Goal: Information Seeking & Learning: Check status

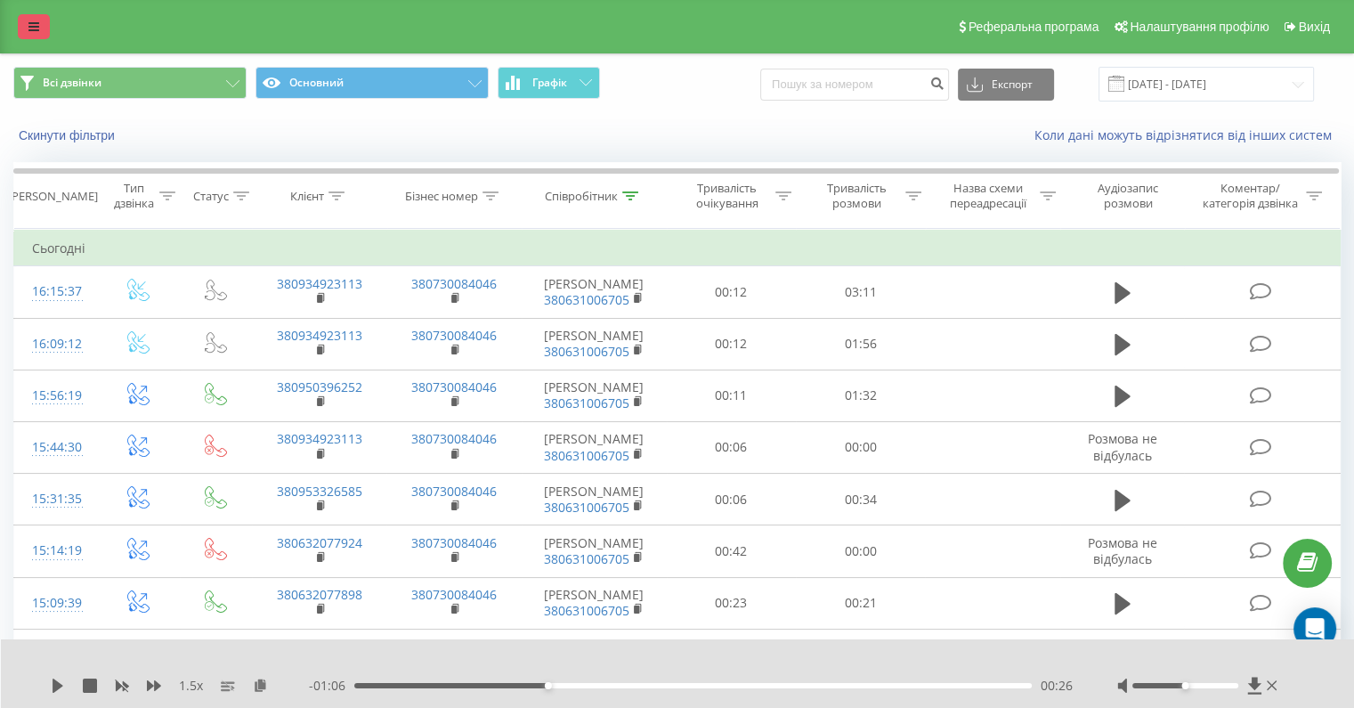
click at [25, 15] on link at bounding box center [34, 26] width 32 height 25
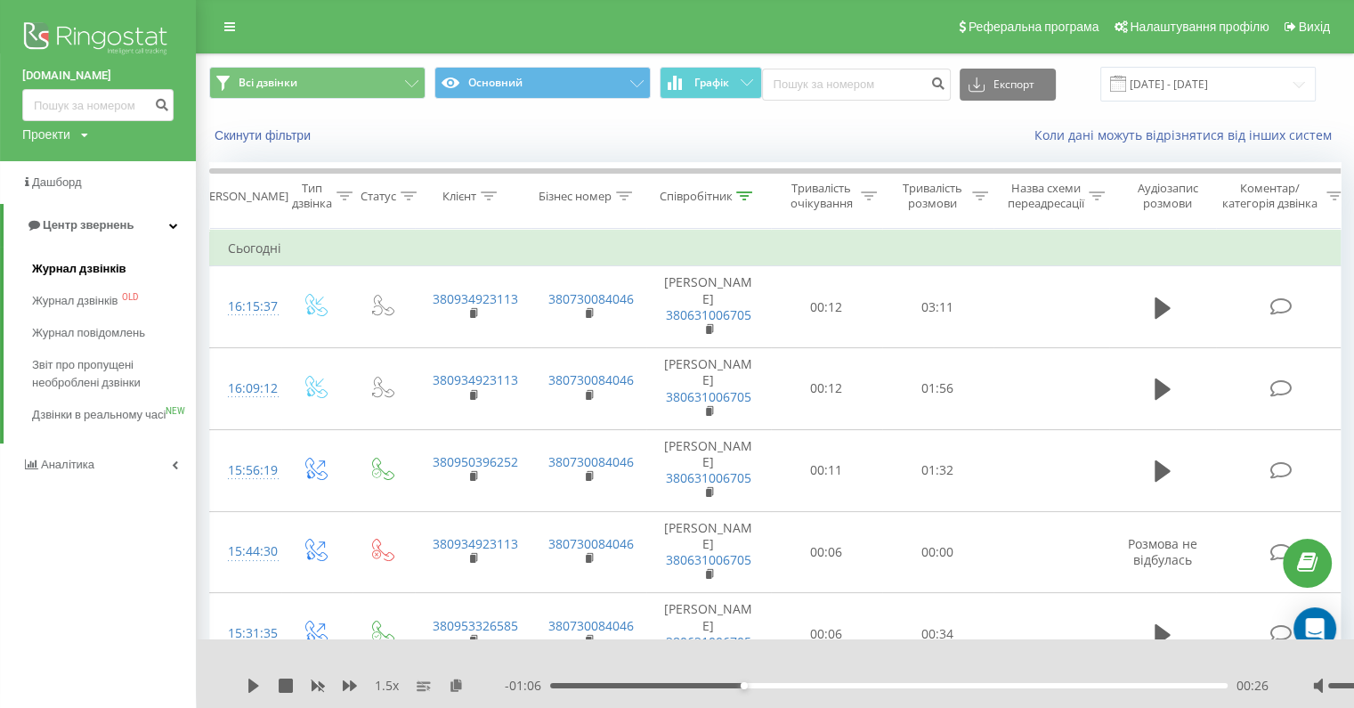
click at [95, 264] on span "Журнал дзвінків" at bounding box center [79, 269] width 94 height 18
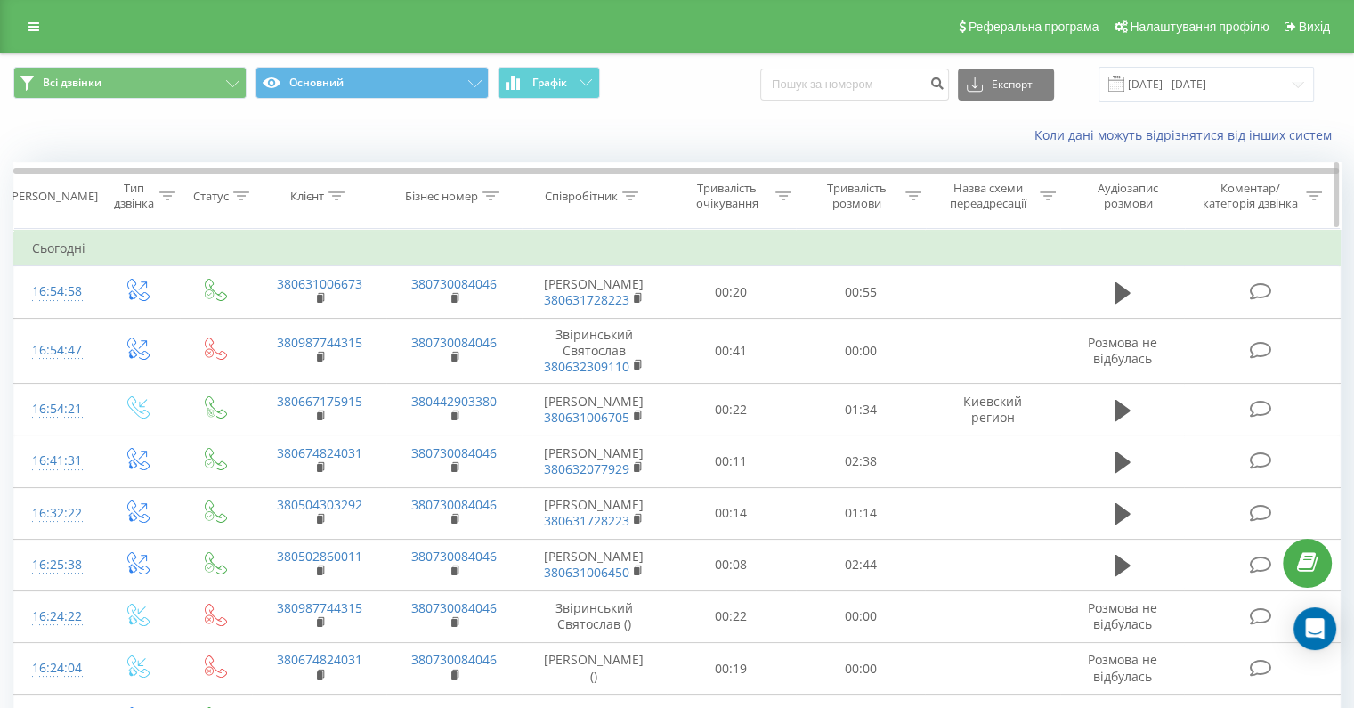
click at [578, 205] on th "Співробітник" at bounding box center [594, 196] width 145 height 66
click at [573, 197] on div "Співробітник" at bounding box center [581, 196] width 73 height 15
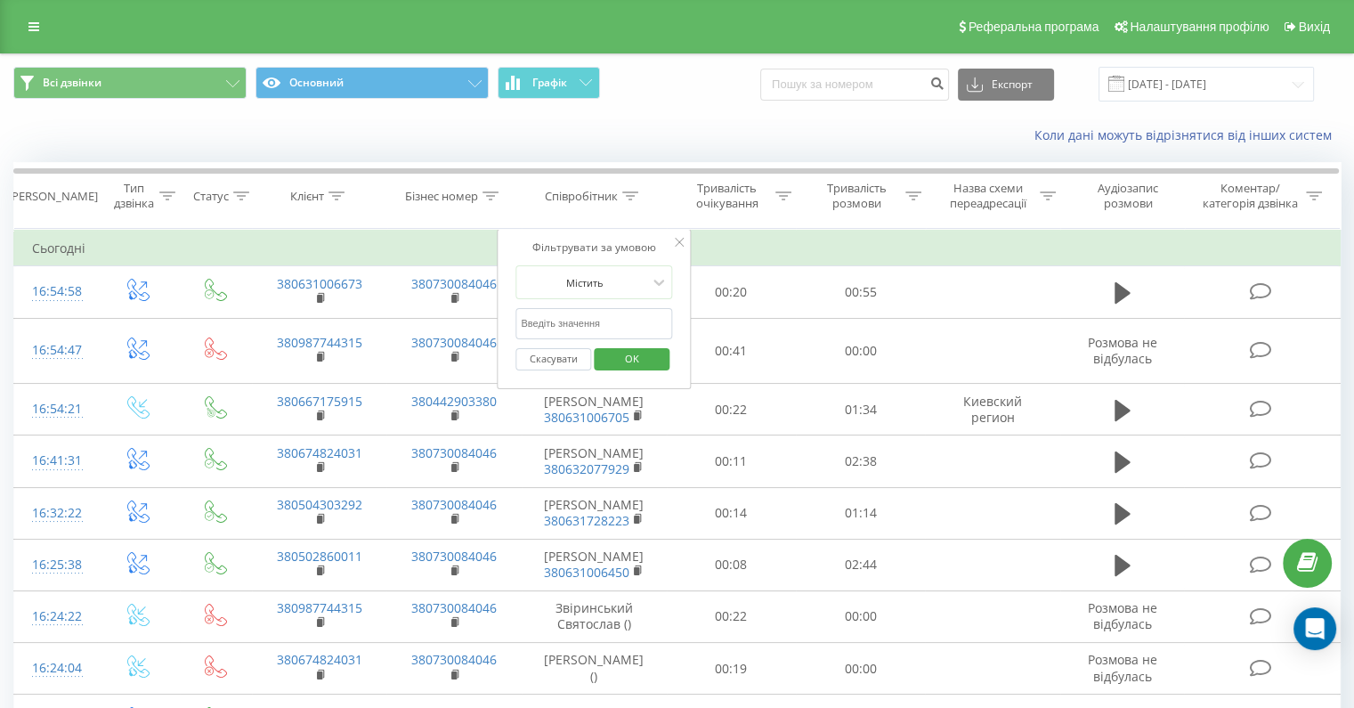
click at [619, 313] on input "text" at bounding box center [594, 323] width 157 height 31
type input "[PERSON_NAME]"
click at [640, 354] on span "OK" at bounding box center [632, 359] width 50 height 28
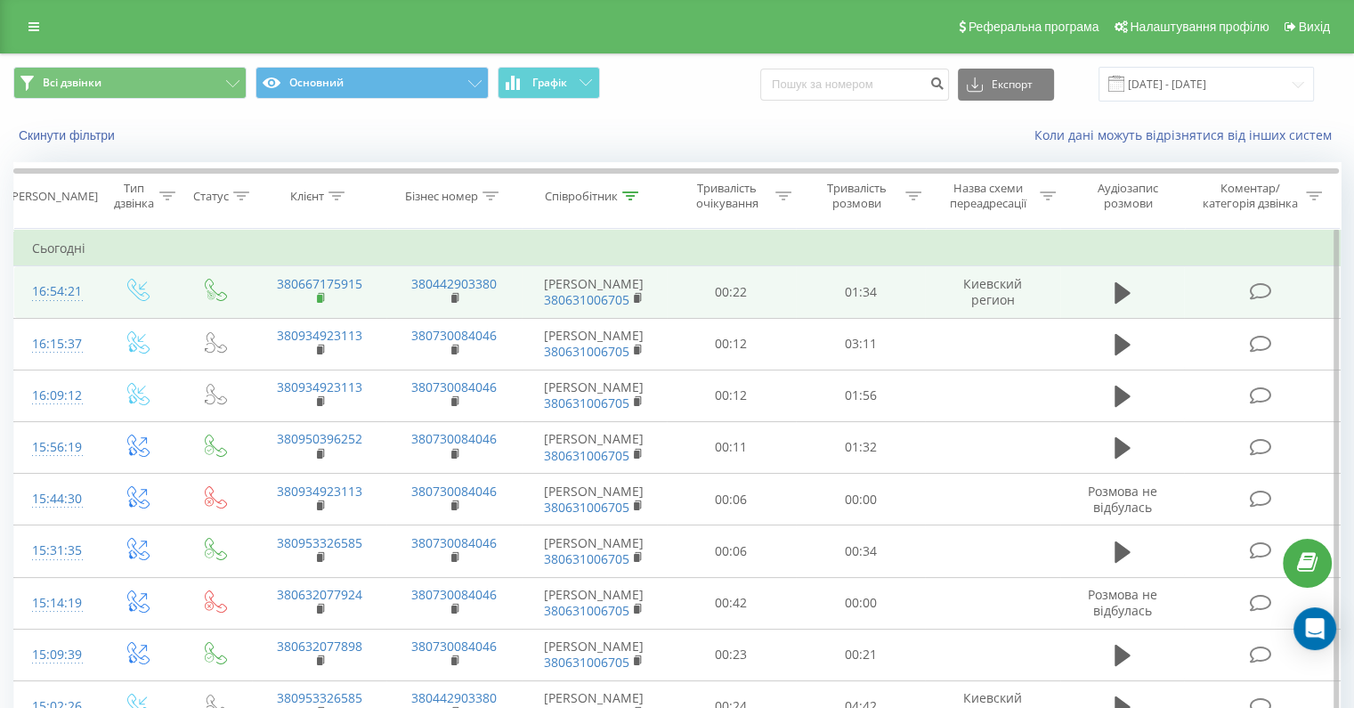
click at [317, 303] on rect at bounding box center [319, 299] width 5 height 8
